Goal: Task Accomplishment & Management: Use online tool/utility

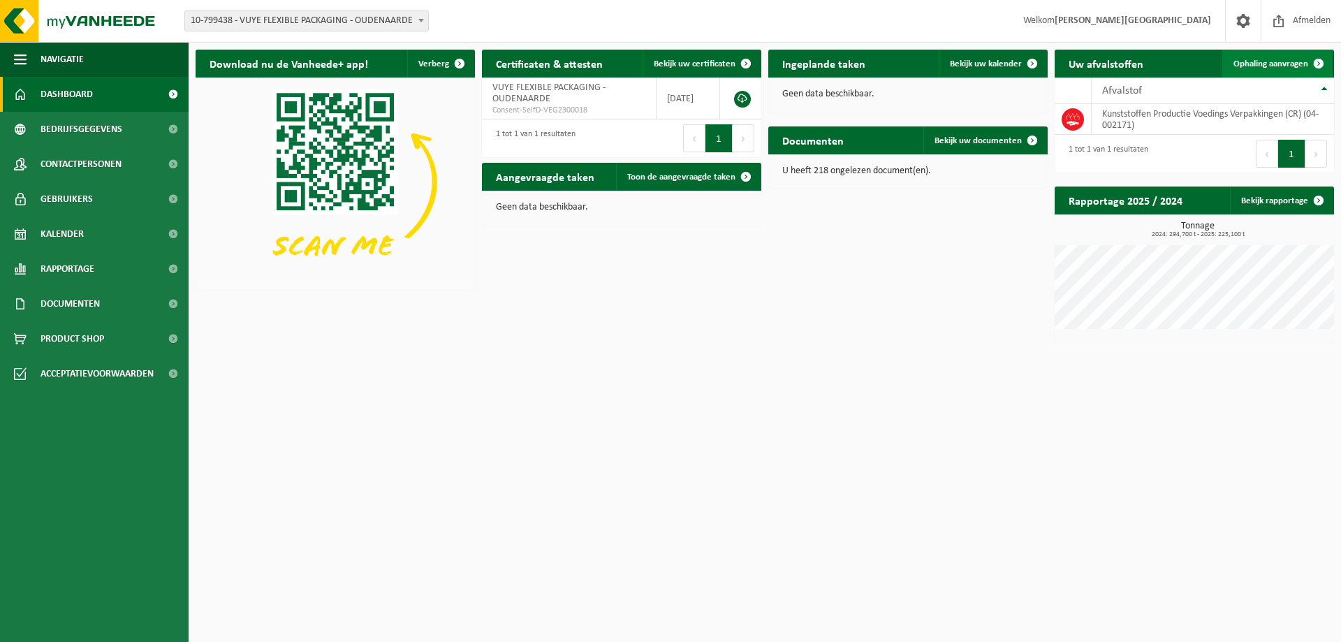
click at [1293, 54] on link "Ophaling aanvragen" at bounding box center [1277, 64] width 110 height 28
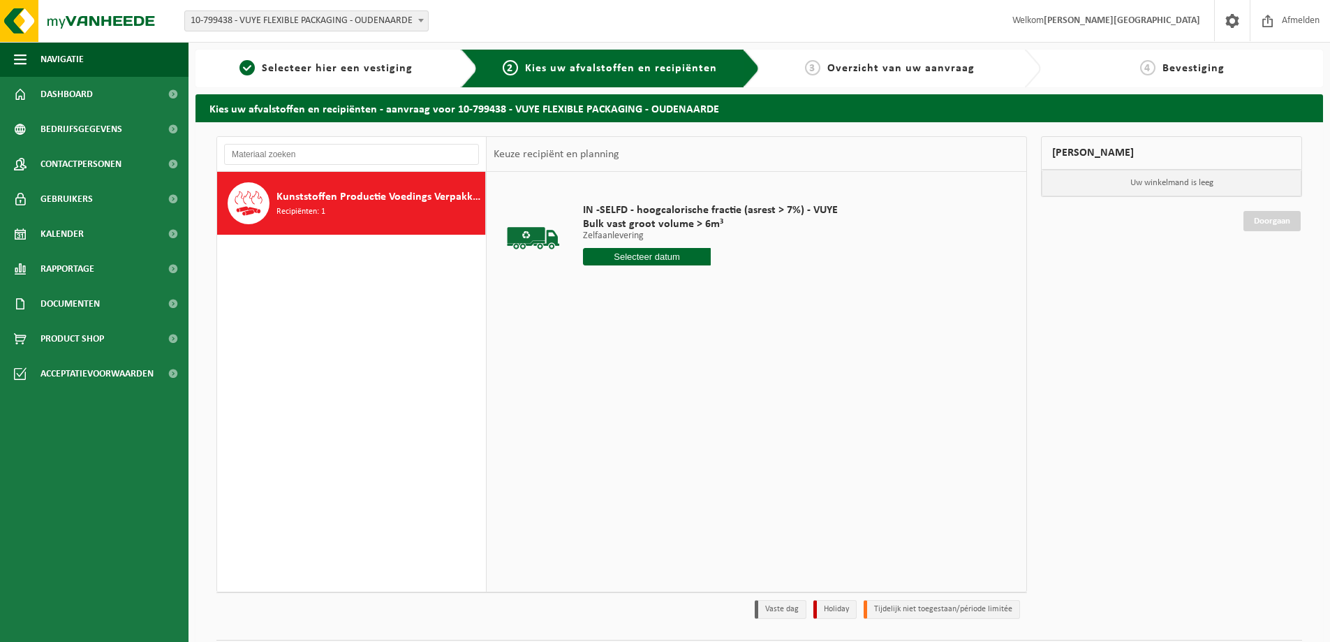
click at [630, 250] on input "text" at bounding box center [647, 256] width 128 height 17
click at [670, 380] on div "16" at bounding box center [670, 380] width 24 height 22
type input "Van 2025-10-16"
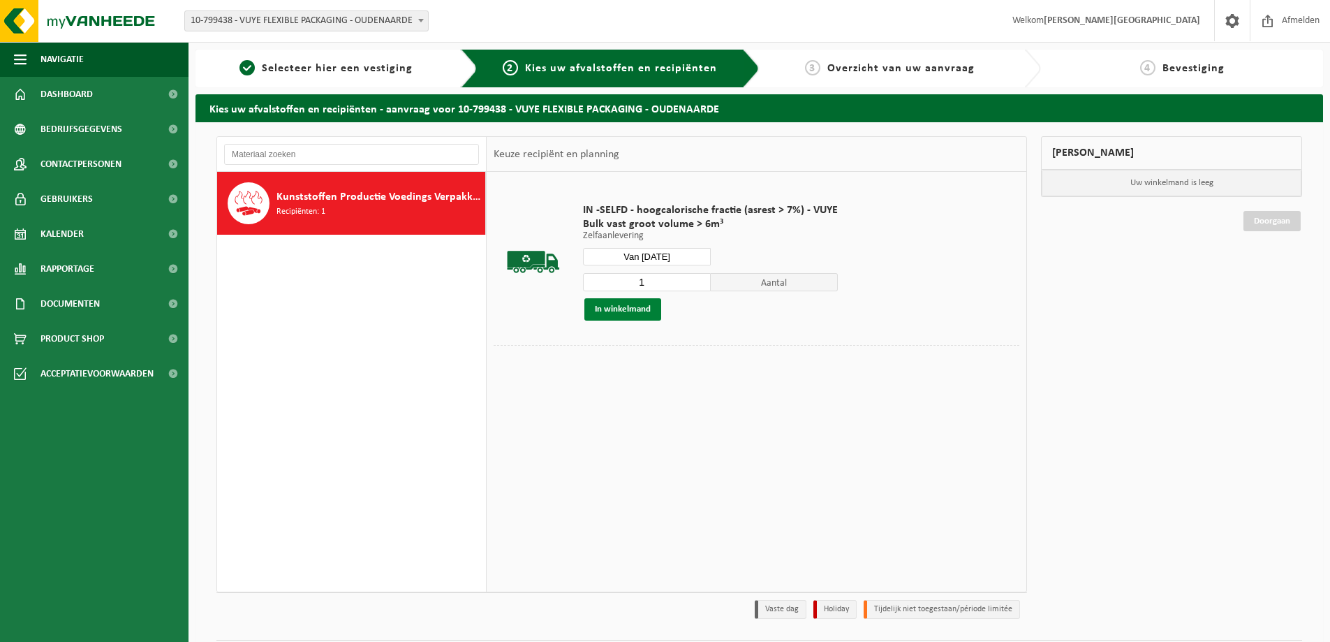
click at [627, 309] on button "In winkelmand" at bounding box center [623, 309] width 77 height 22
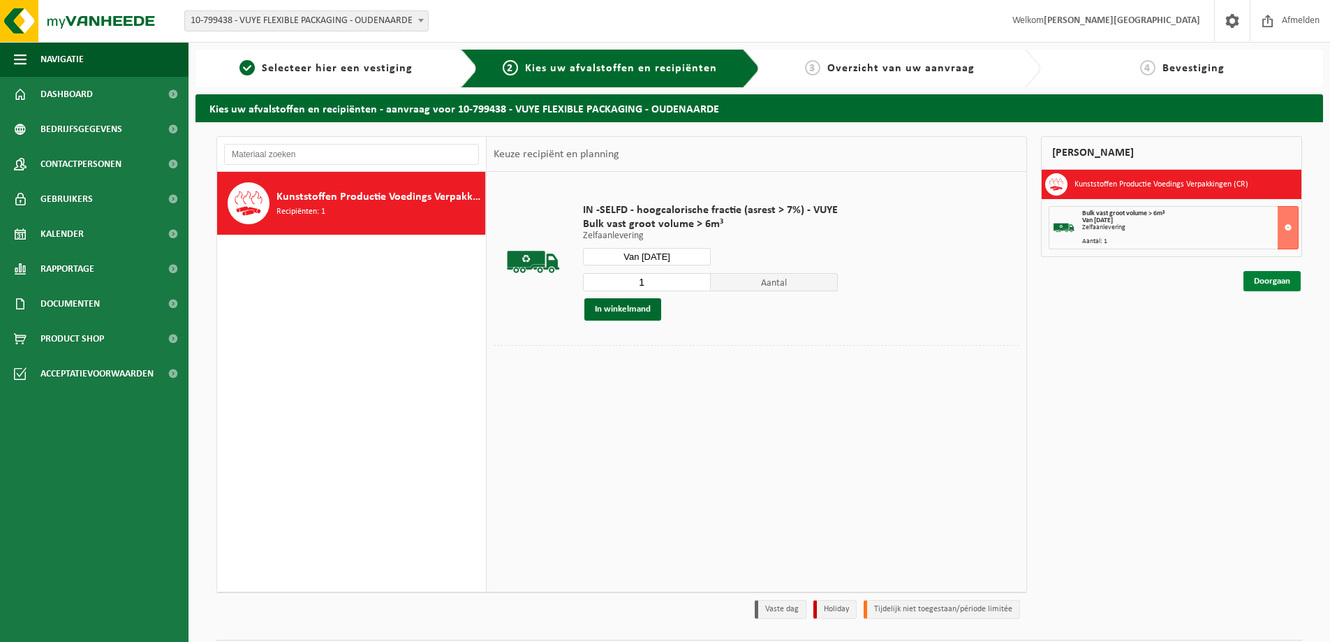
click at [1280, 284] on link "Doorgaan" at bounding box center [1272, 281] width 57 height 20
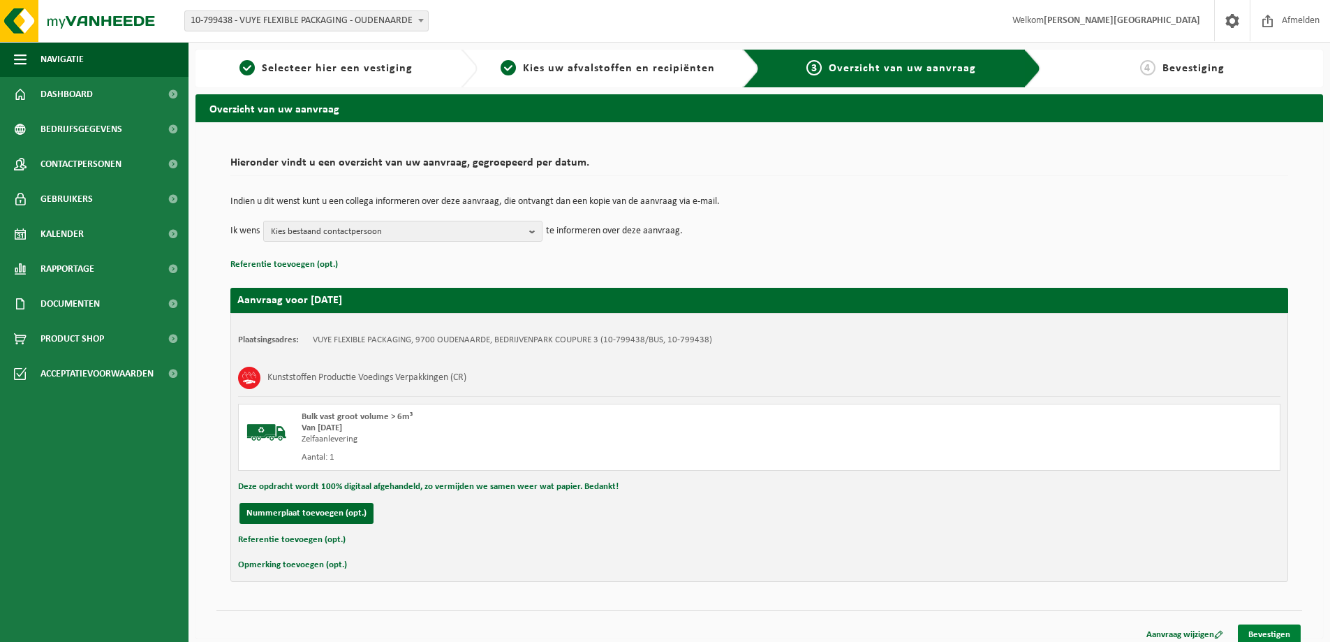
click at [1268, 632] on link "Bevestigen" at bounding box center [1269, 634] width 63 height 20
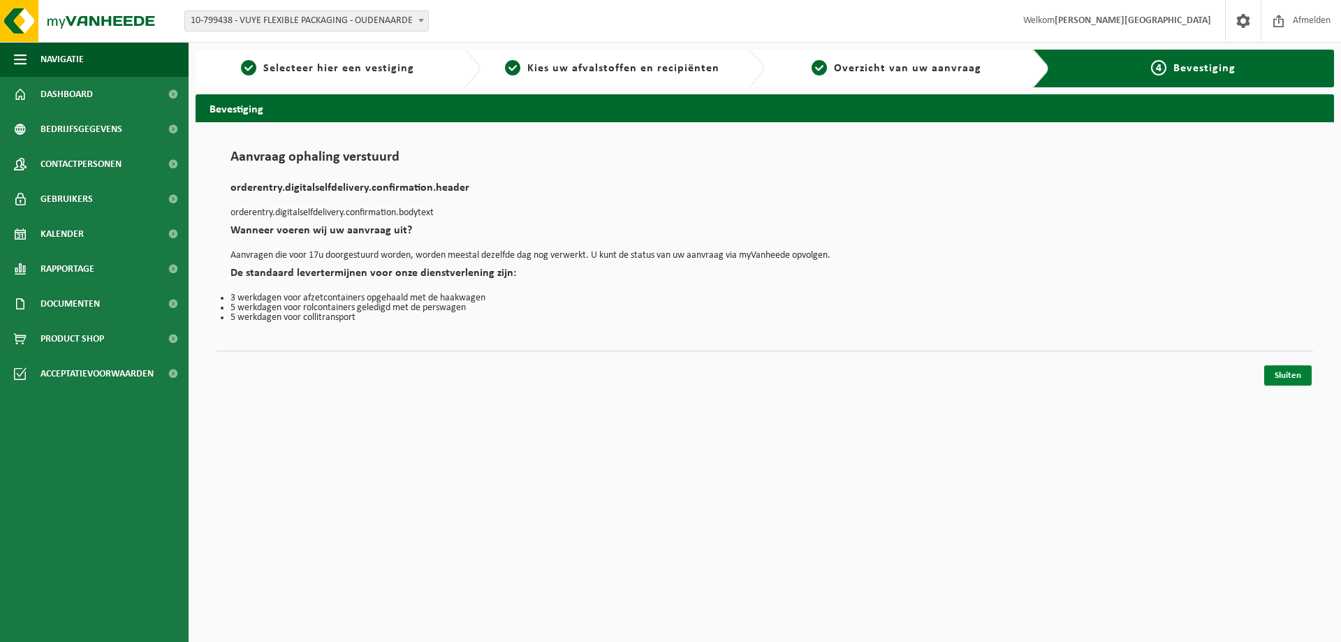
click at [1284, 380] on link "Sluiten" at bounding box center [1287, 375] width 47 height 20
